Goal: Information Seeking & Learning: Learn about a topic

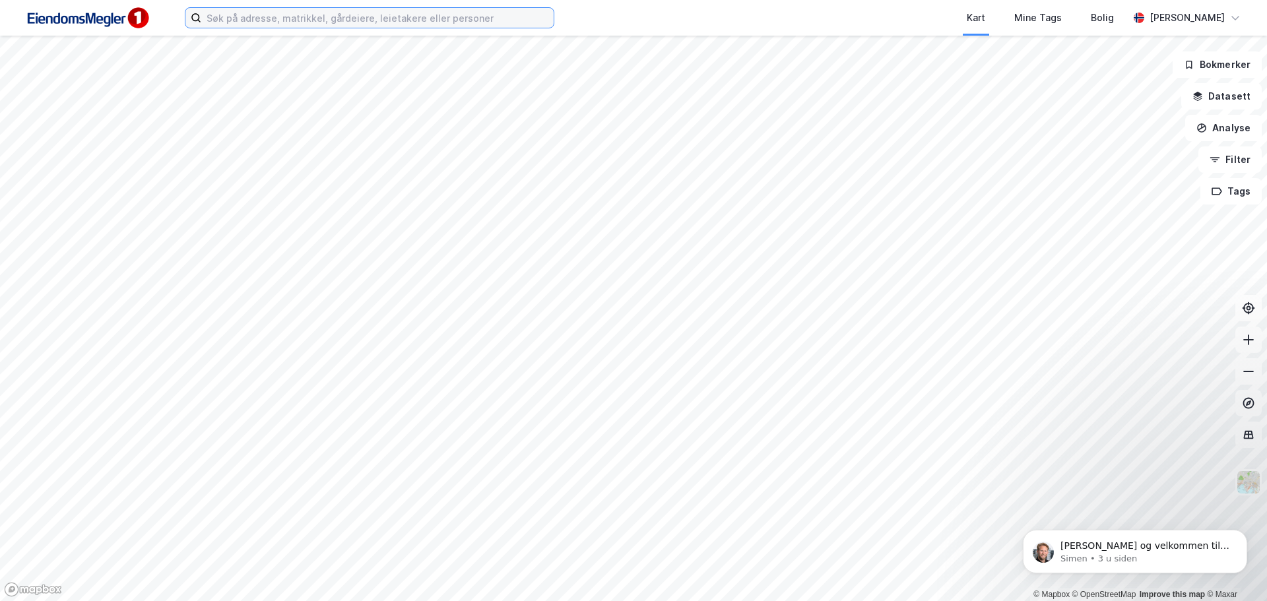
click at [377, 25] on input at bounding box center [377, 18] width 352 height 20
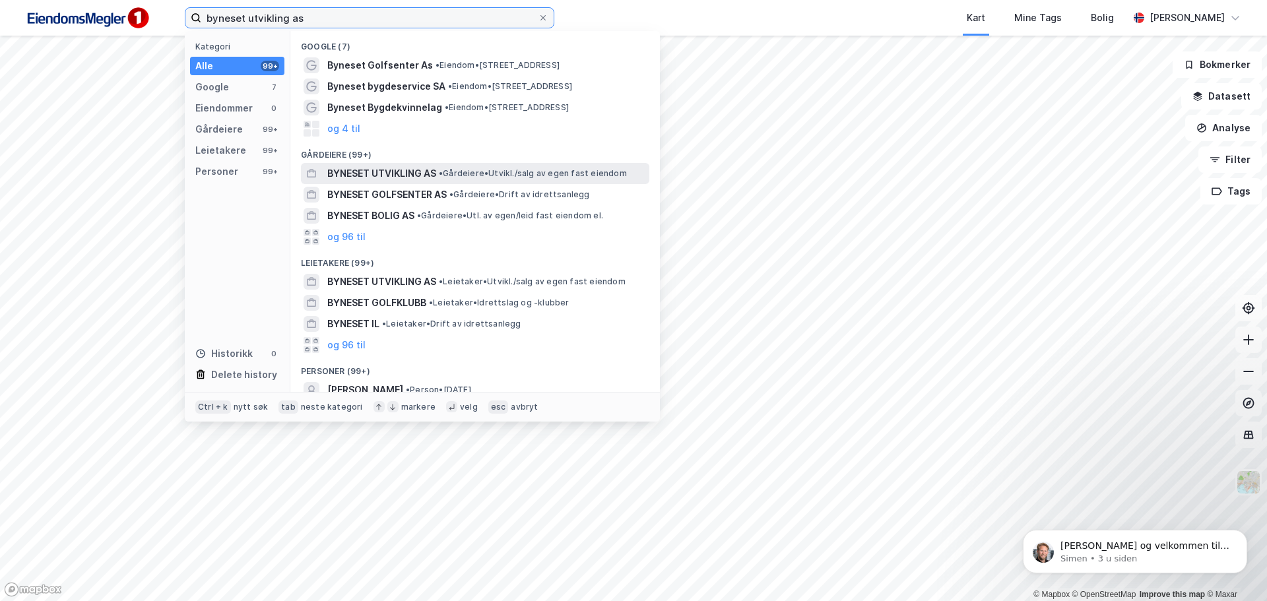
type input "byneset utvikling as"
click at [422, 178] on span "BYNESET UTVIKLING AS" at bounding box center [381, 174] width 109 height 16
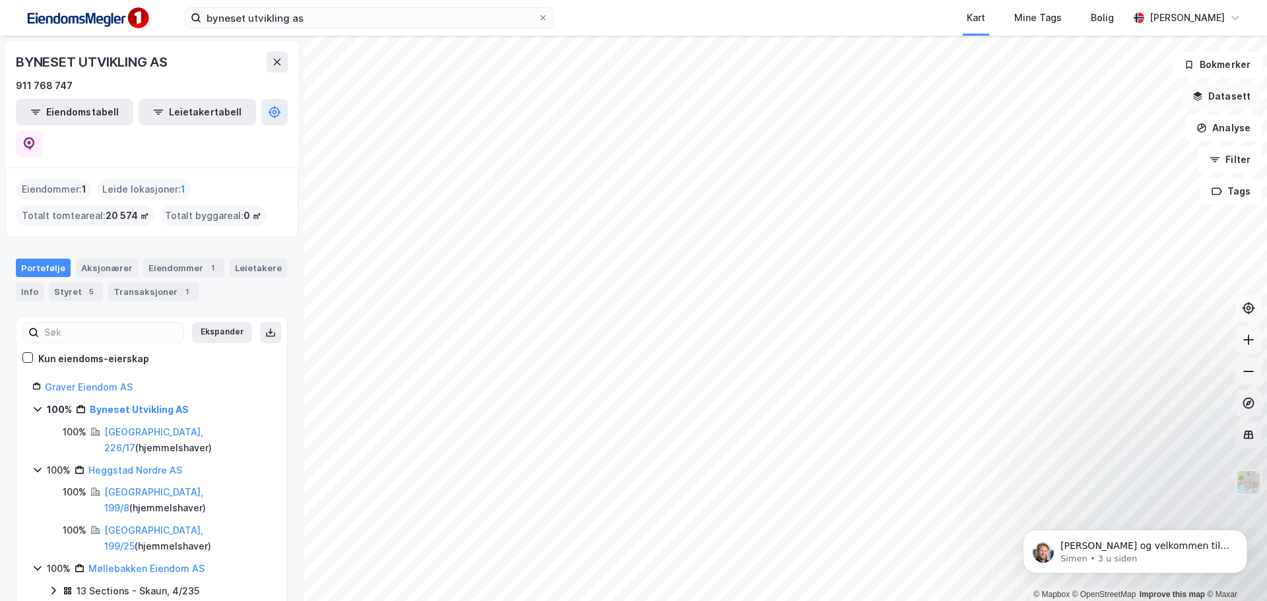
click at [1230, 109] on button "Datasett" at bounding box center [1222, 96] width 81 height 26
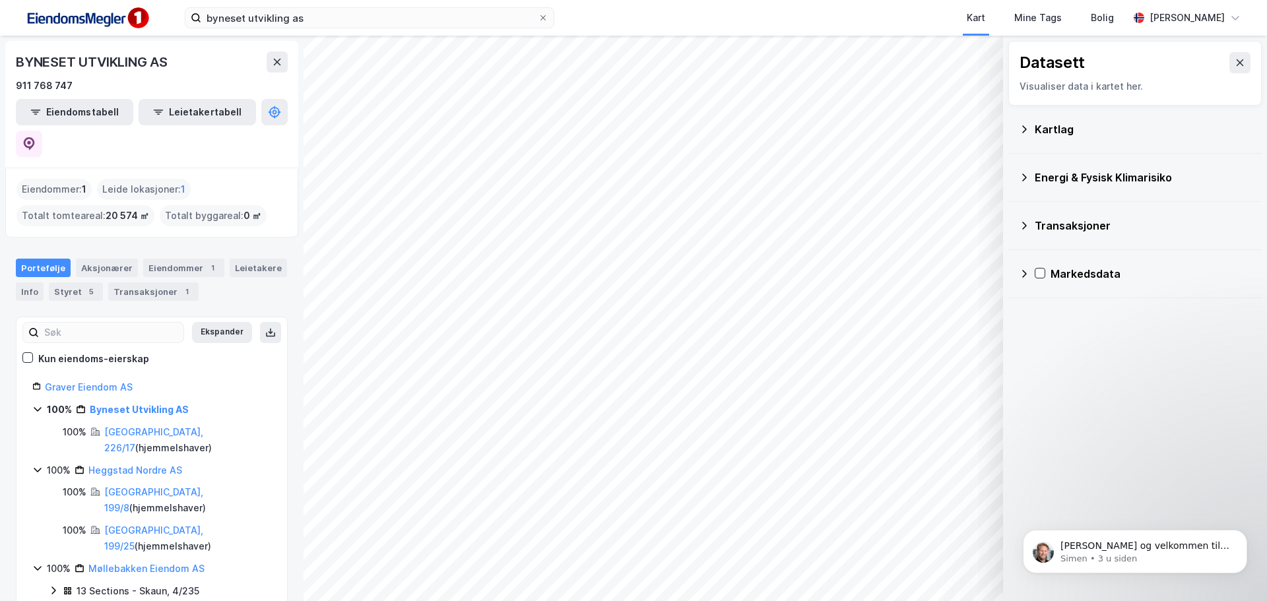
click at [1062, 140] on div "Kartlag" at bounding box center [1135, 130] width 232 height 32
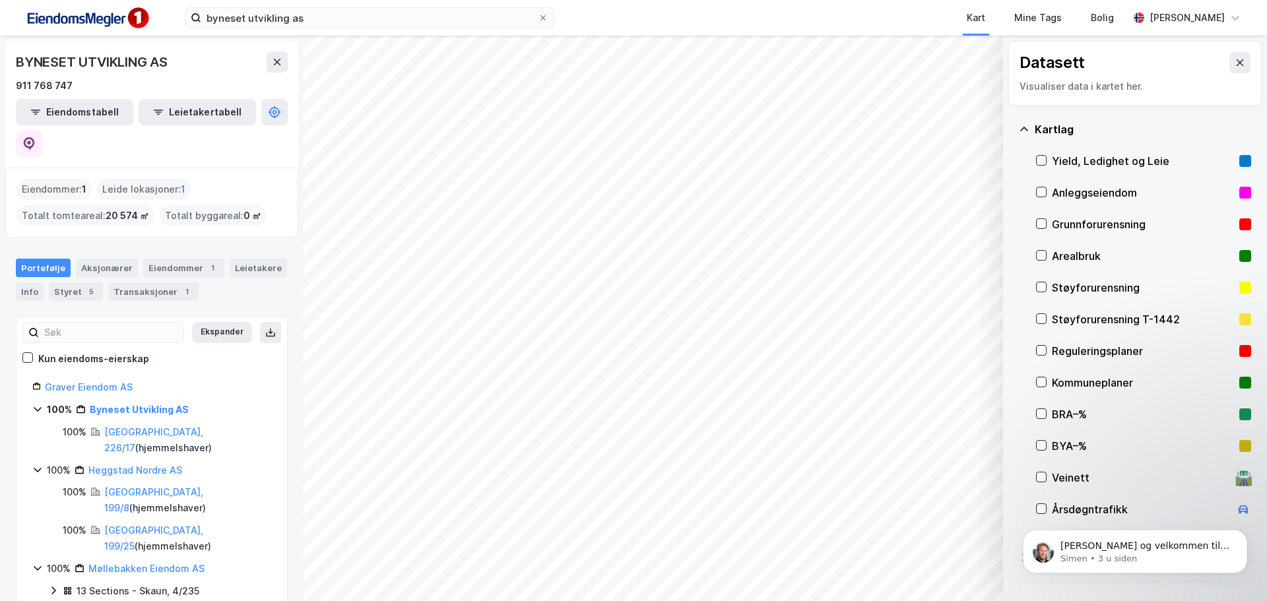
click at [1086, 352] on div "Reguleringsplaner" at bounding box center [1143, 351] width 182 height 16
click at [1068, 420] on div "BRA–%" at bounding box center [1143, 415] width 182 height 16
click at [76, 283] on div "Styret 5" at bounding box center [76, 292] width 54 height 18
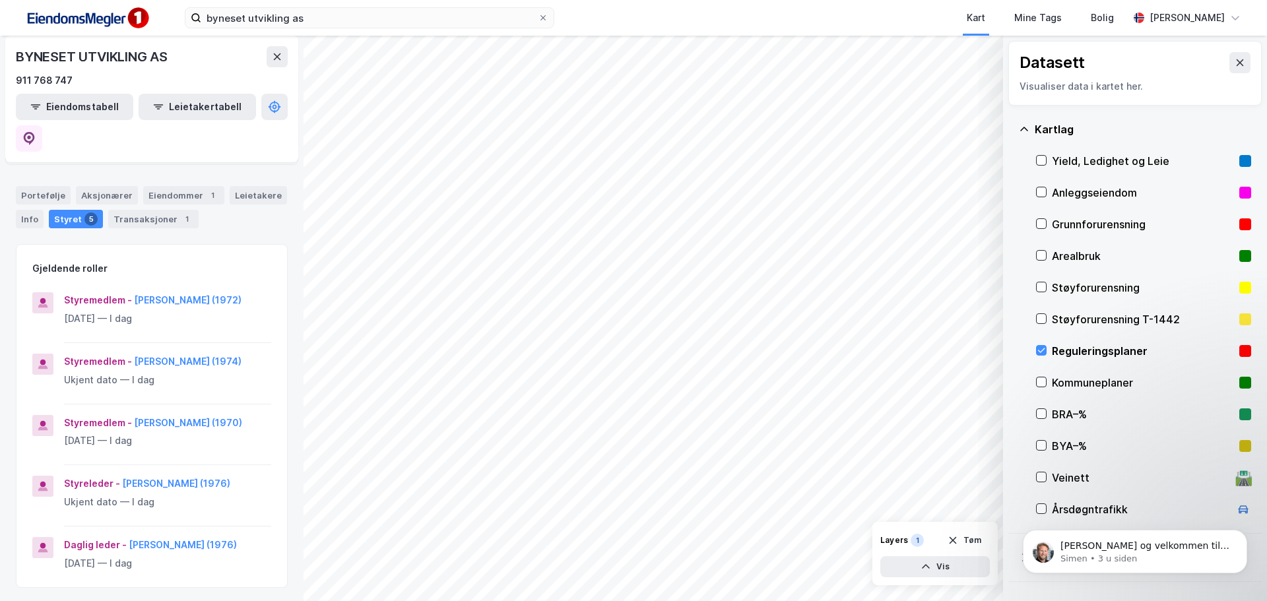
scroll to position [69, 0]
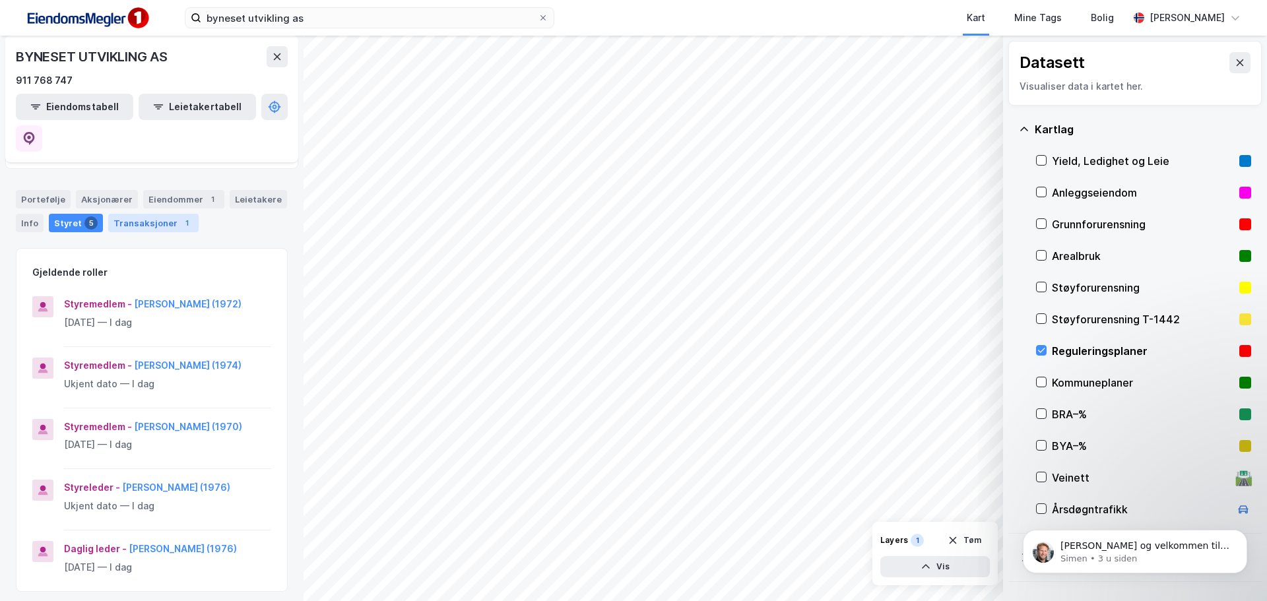
click at [165, 214] on div "Transaksjoner 1" at bounding box center [153, 223] width 90 height 18
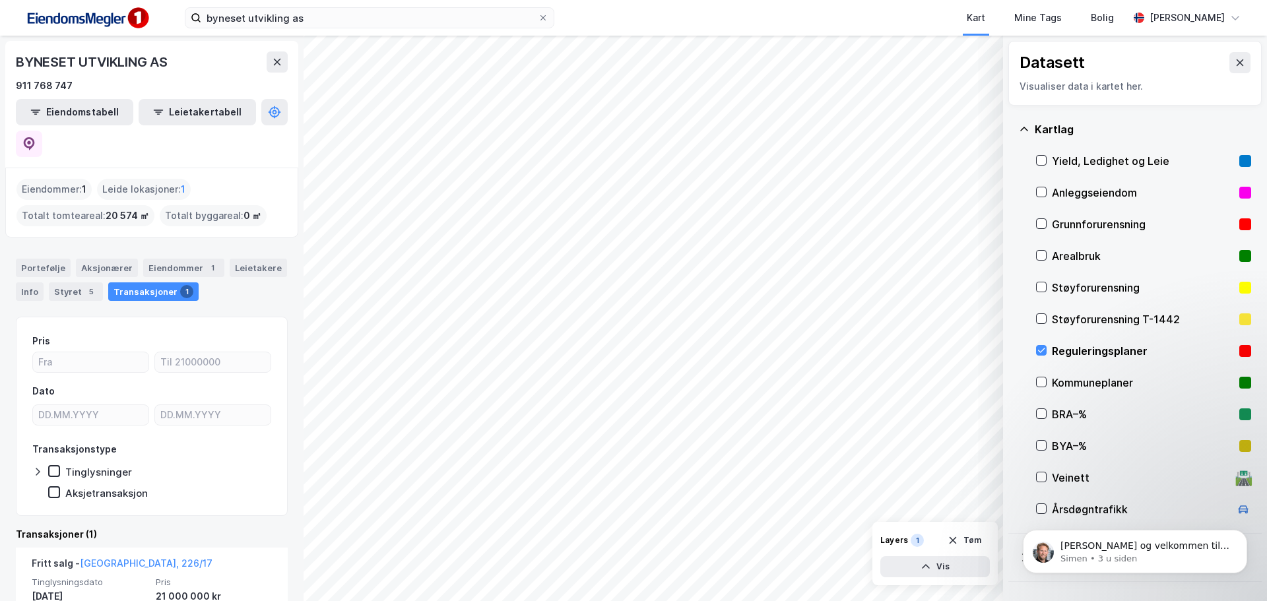
scroll to position [76, 0]
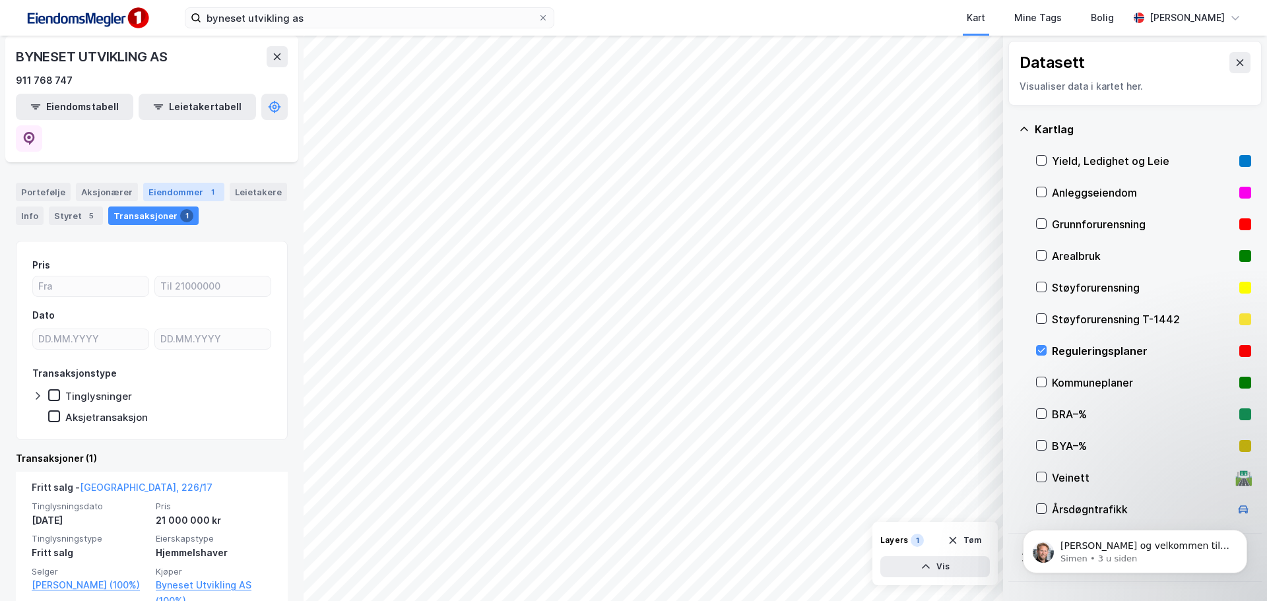
click at [189, 183] on div "Eiendommer 1" at bounding box center [183, 192] width 81 height 18
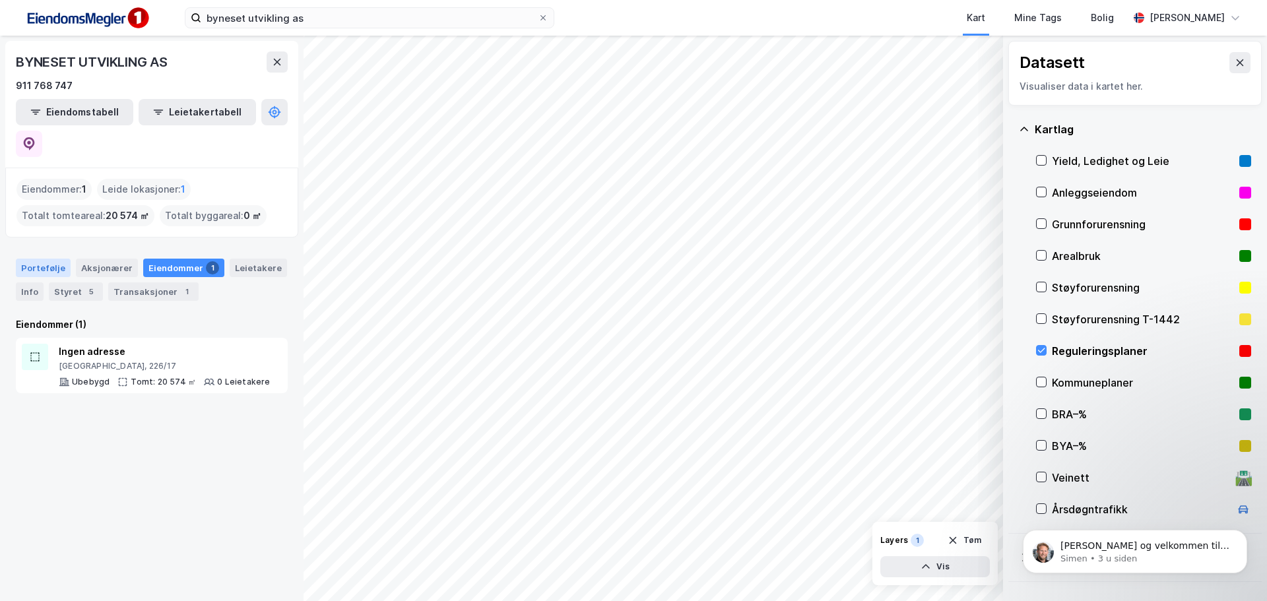
click at [40, 259] on div "Portefølje" at bounding box center [43, 268] width 55 height 18
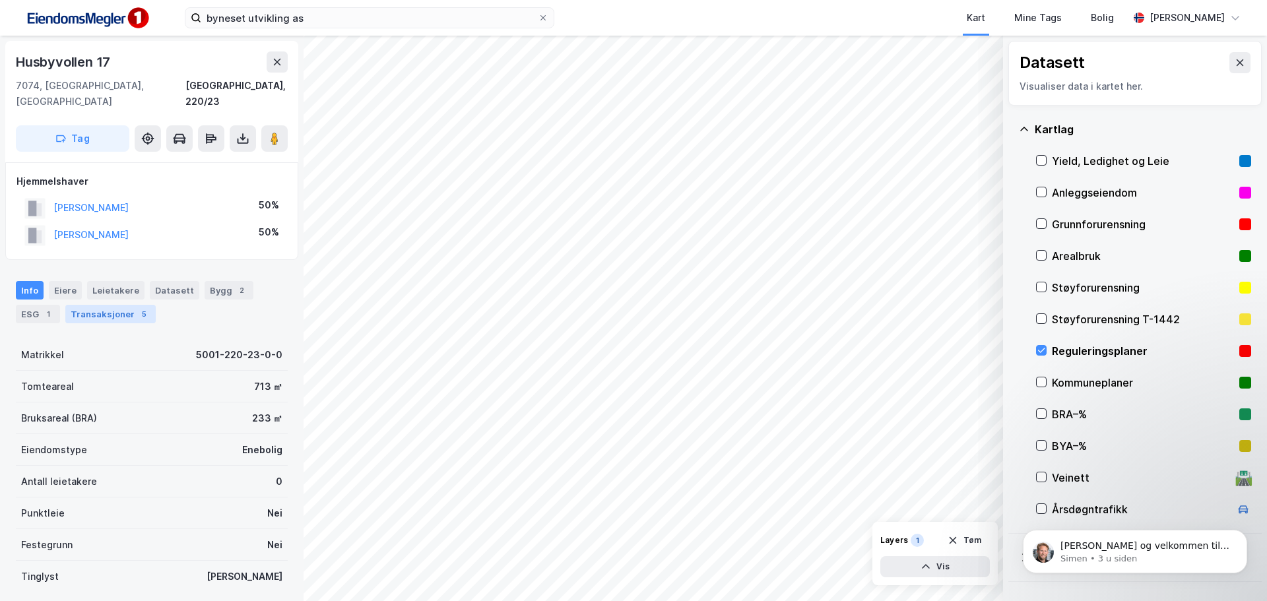
click at [84, 305] on div "Transaksjoner 5" at bounding box center [110, 314] width 90 height 18
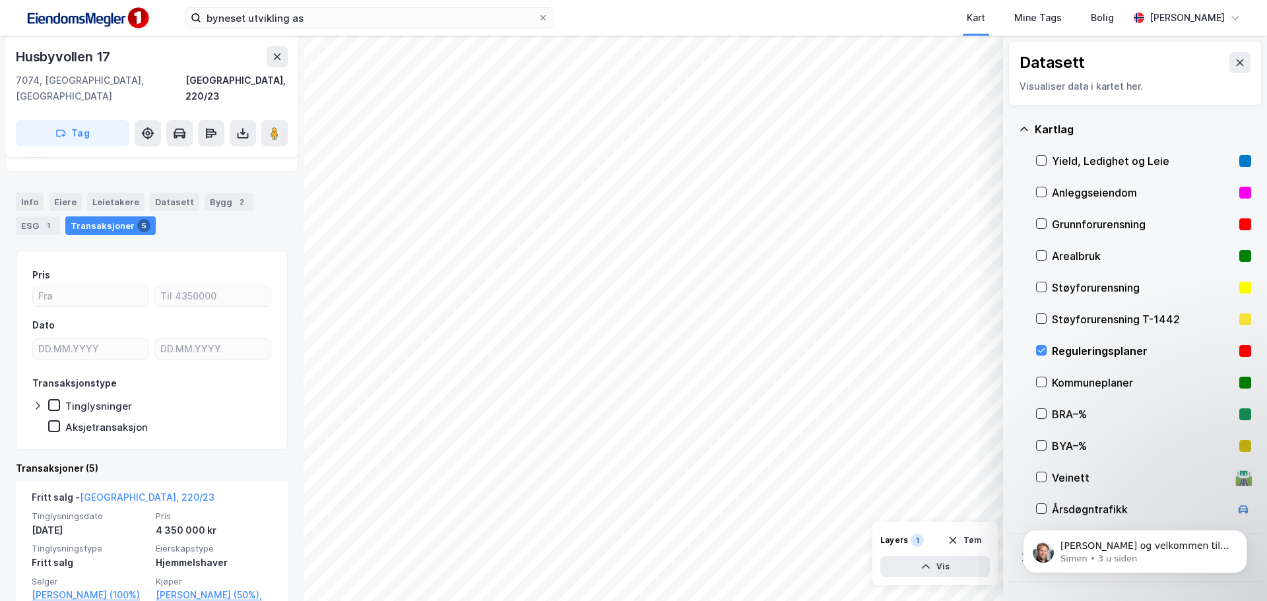
scroll to position [88, 0]
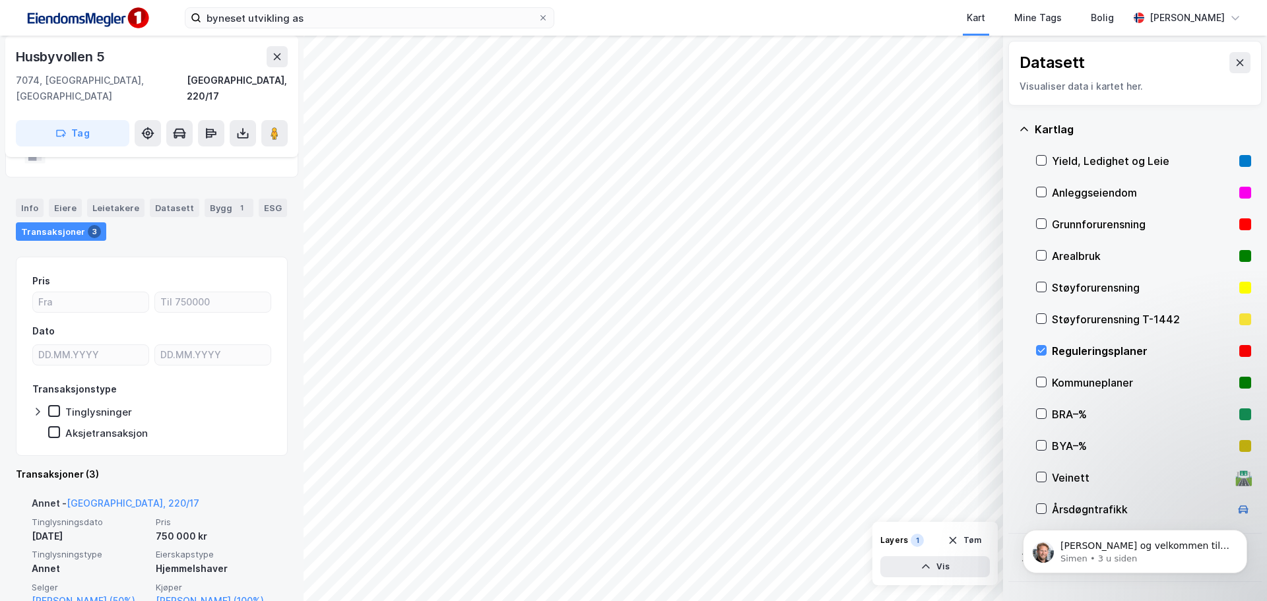
scroll to position [52, 0]
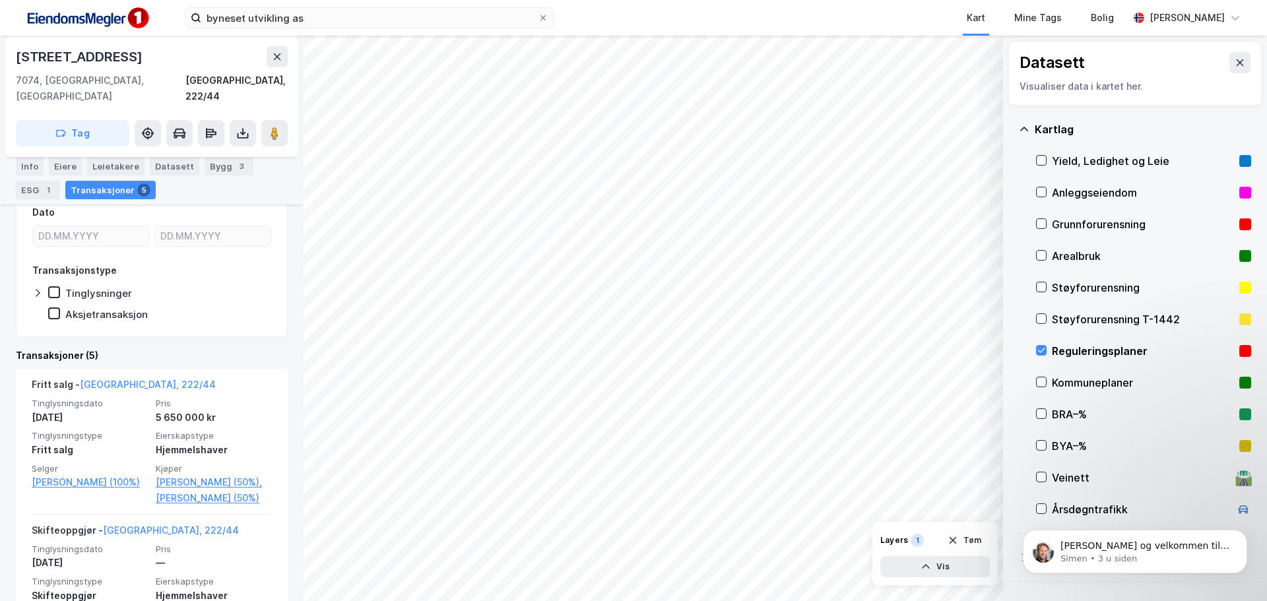
scroll to position [201, 0]
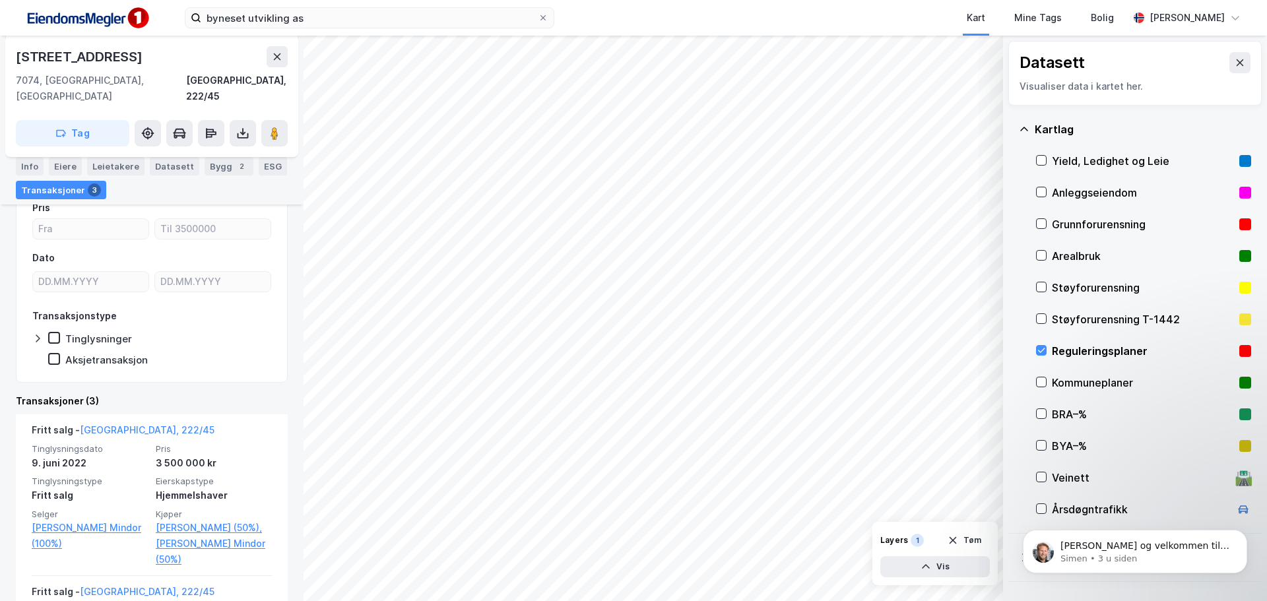
scroll to position [155, 0]
click at [33, 172] on div "Info" at bounding box center [30, 166] width 28 height 18
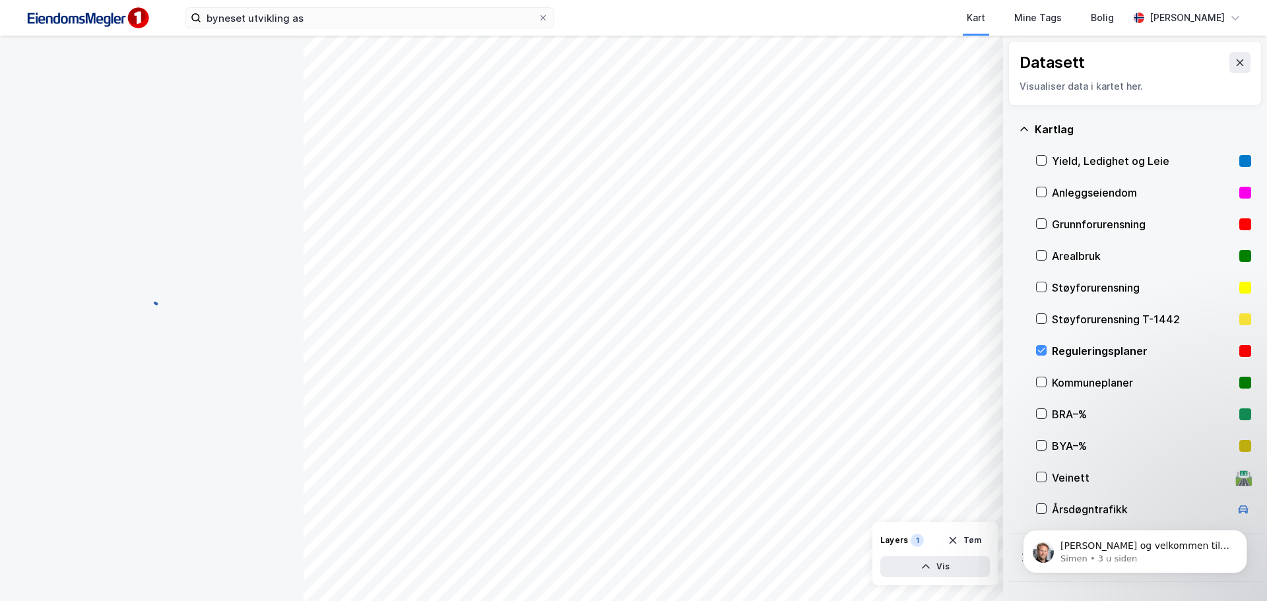
scroll to position [3, 0]
